Goal: Navigation & Orientation: Find specific page/section

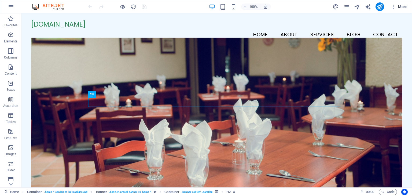
click at [394, 6] on icon "button" at bounding box center [393, 6] width 5 height 5
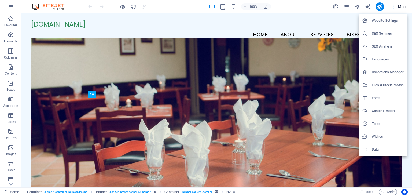
click at [0, 0] on div at bounding box center [0, 0] width 0 height 0
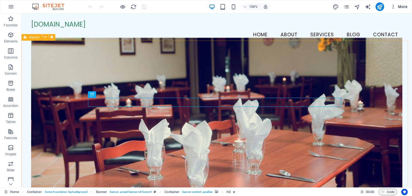
click at [392, 10] on button "More" at bounding box center [399, 6] width 21 height 9
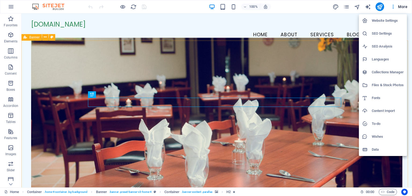
click at [10, 8] on div at bounding box center [206, 98] width 412 height 196
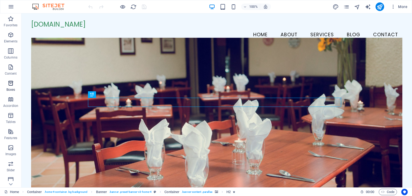
scroll to position [68, 0]
